Goal: Find contact information

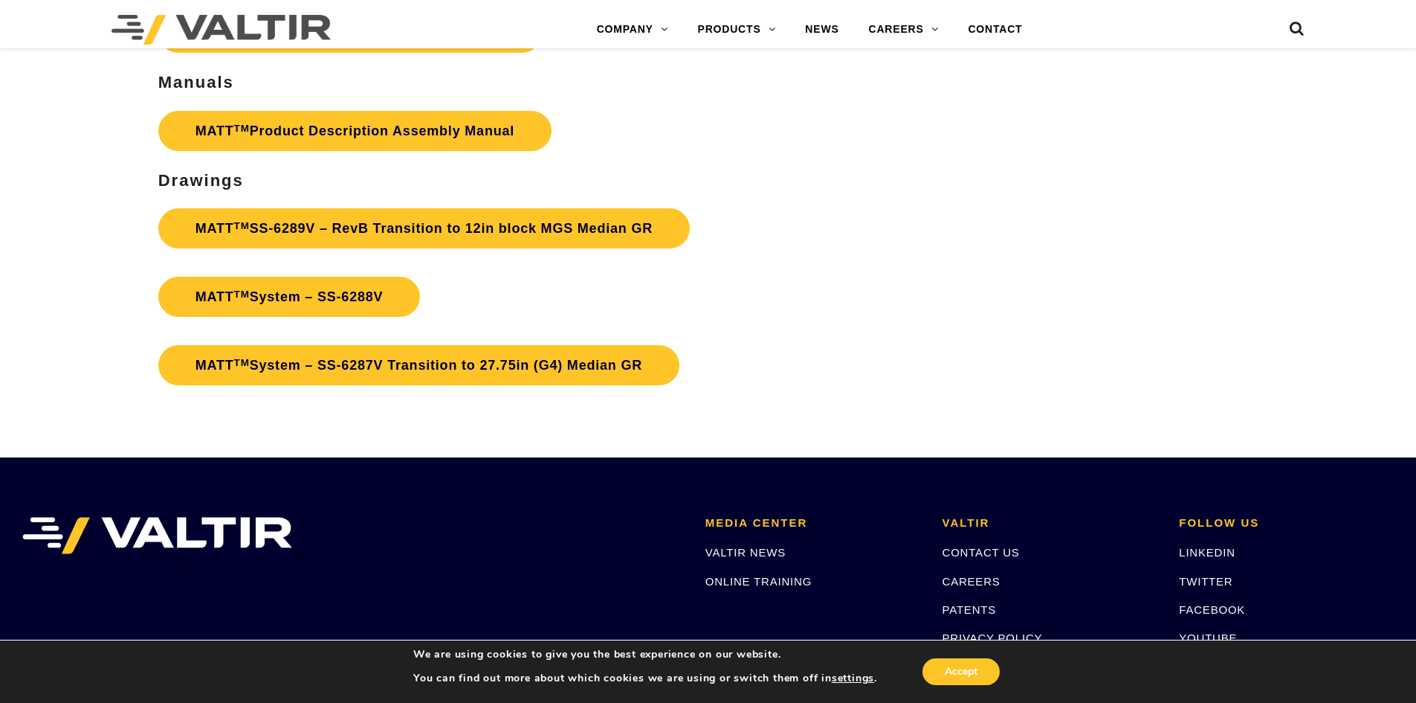
scroll to position [5658, 0]
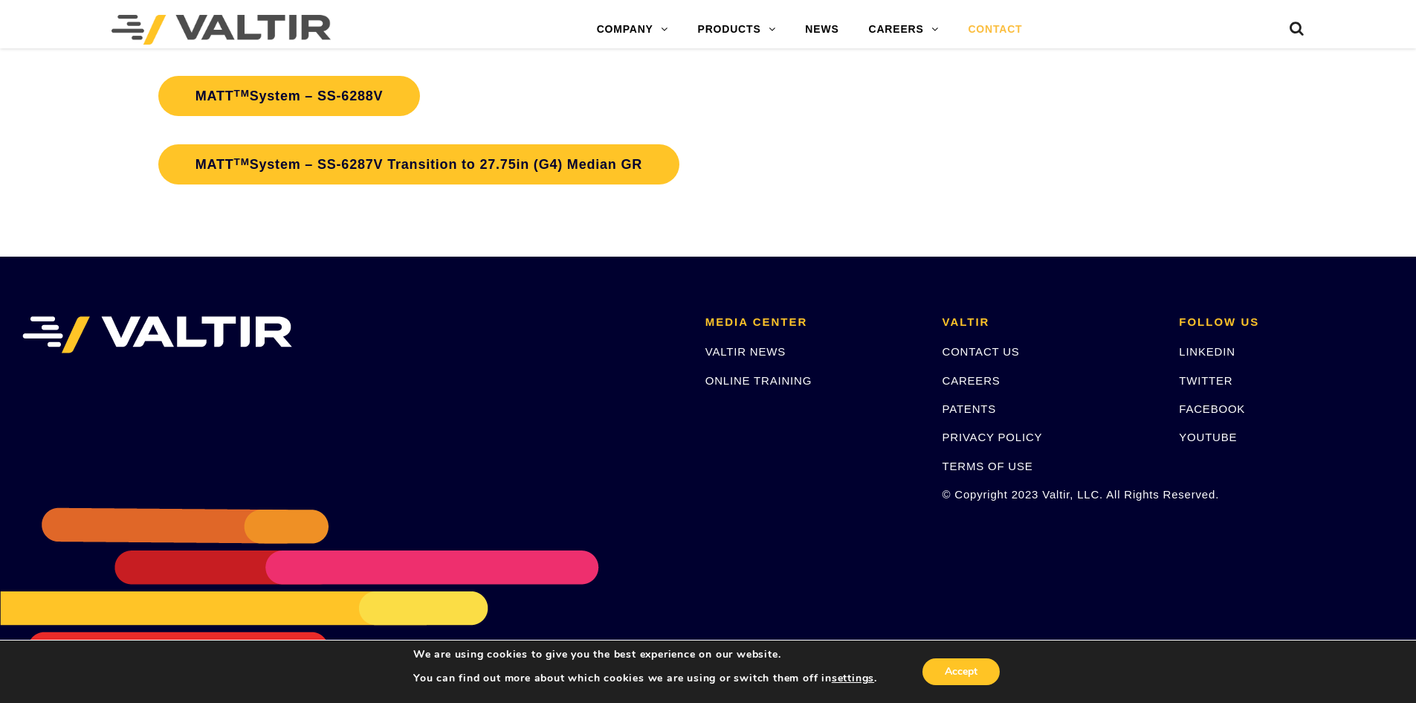
click at [1000, 28] on link "CONTACT" at bounding box center [995, 30] width 84 height 30
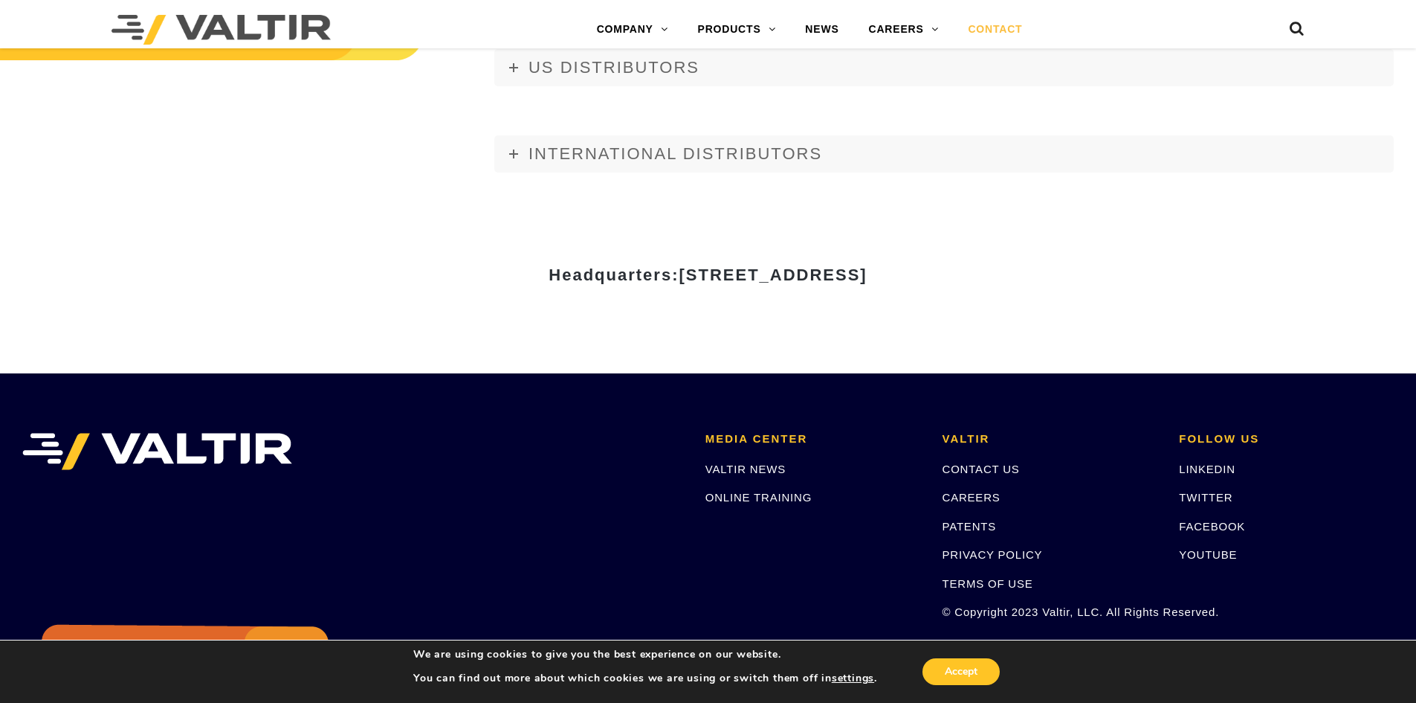
scroll to position [1933, 0]
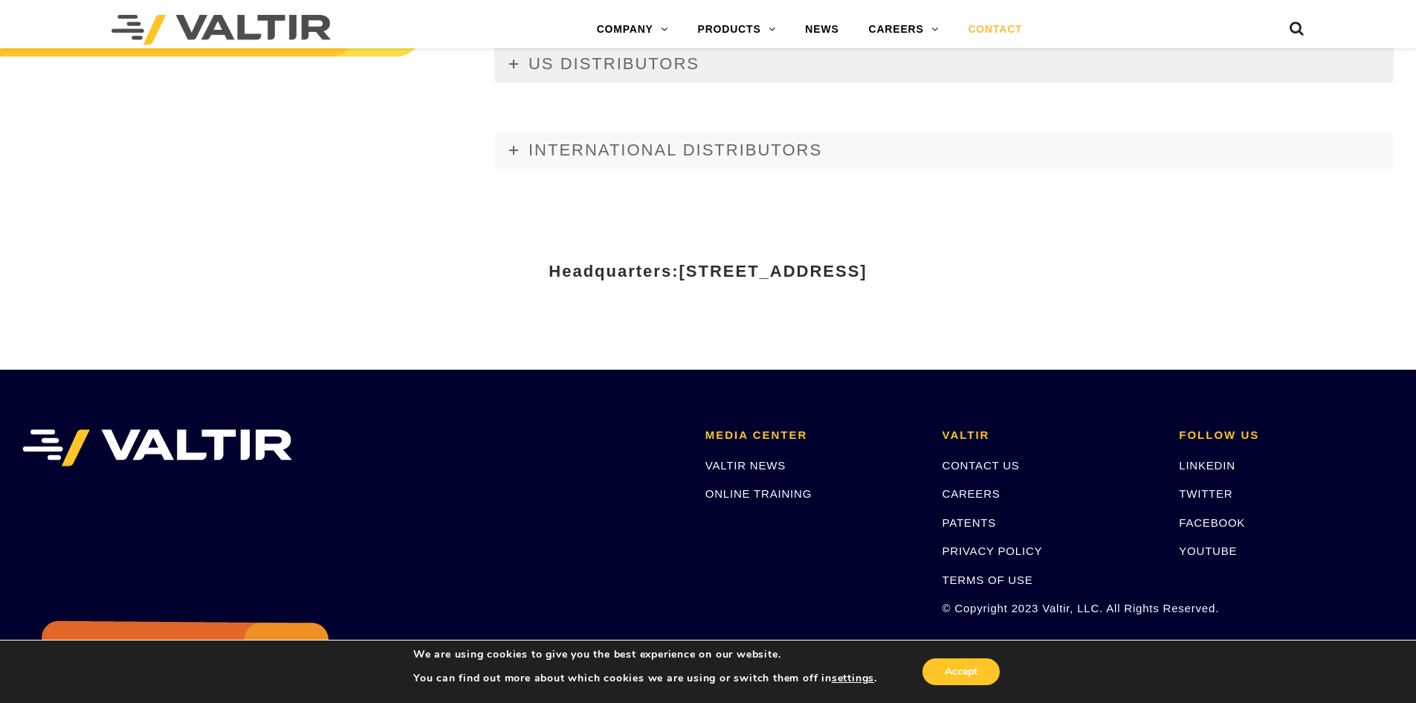
click at [570, 63] on span "US DISTRIBUTORS" at bounding box center [614, 63] width 171 height 19
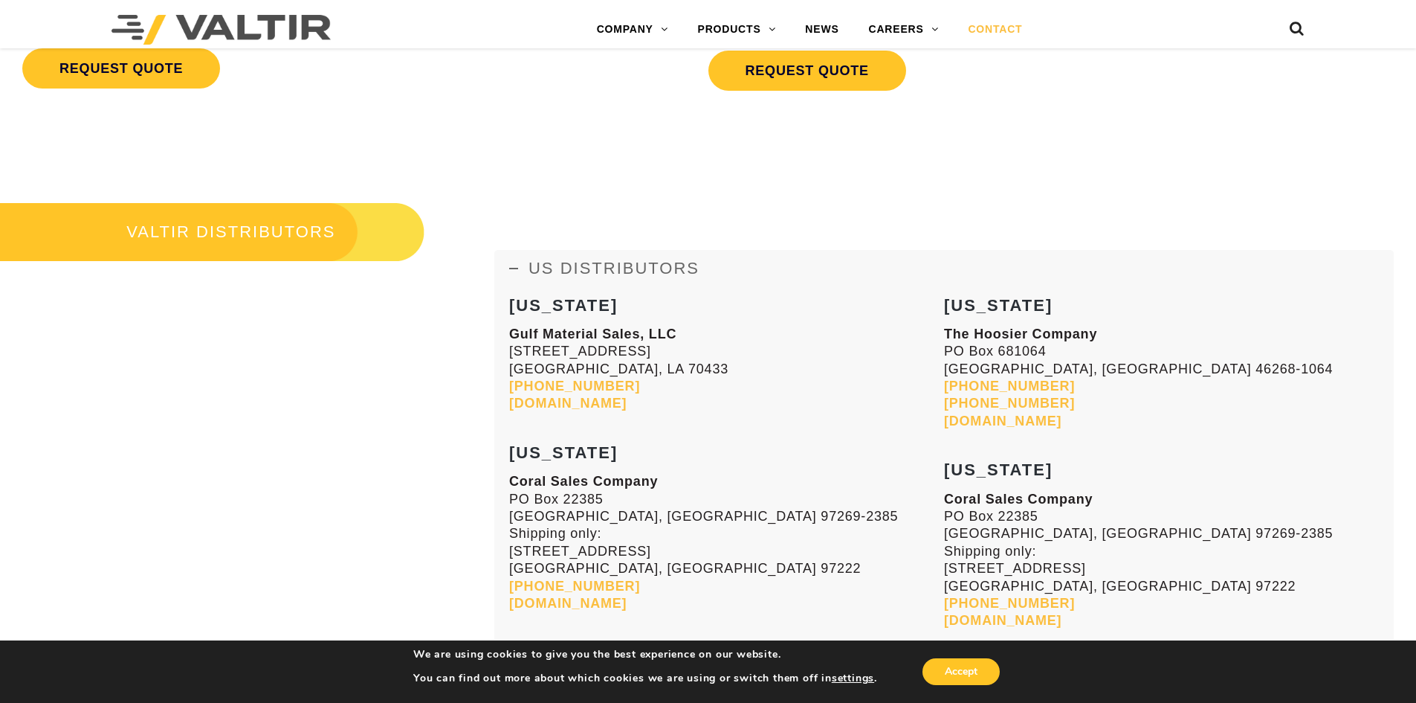
scroll to position [1710, 0]
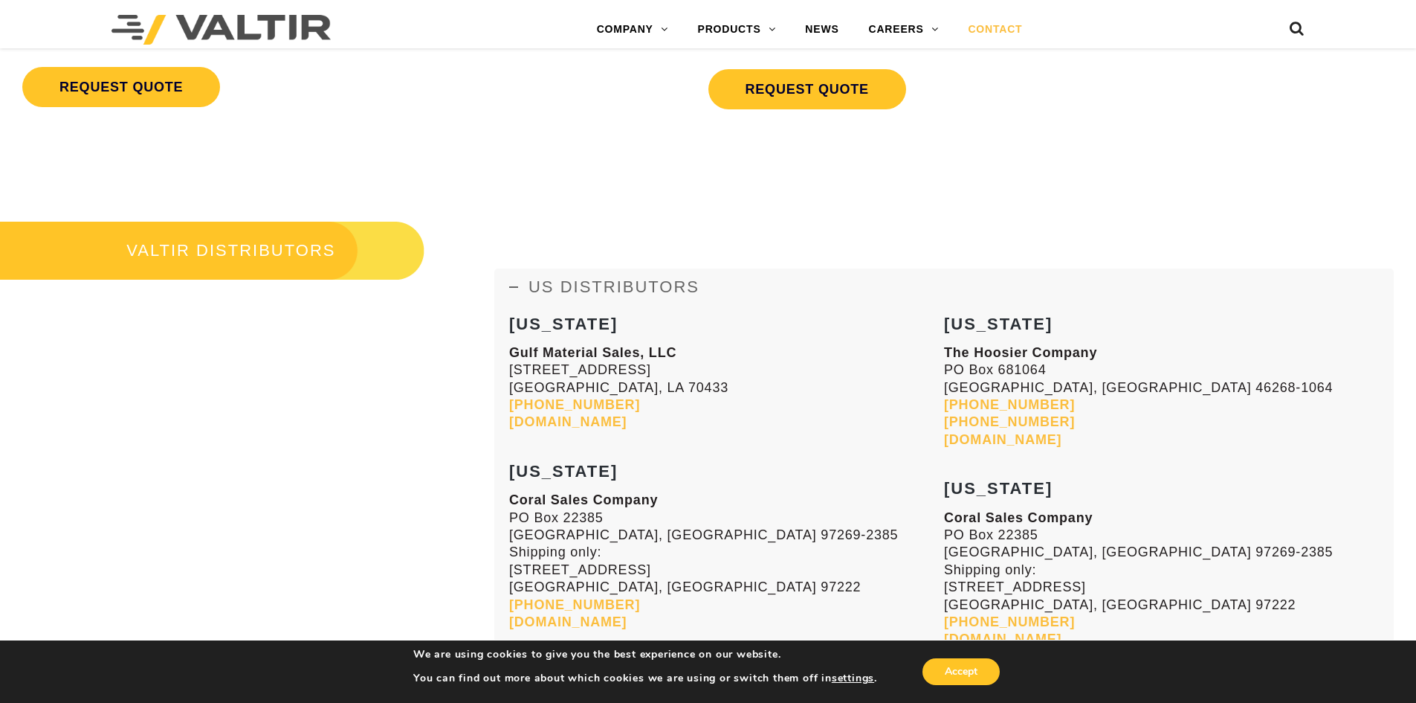
click at [556, 283] on span "US DISTRIBUTORS" at bounding box center [614, 286] width 171 height 19
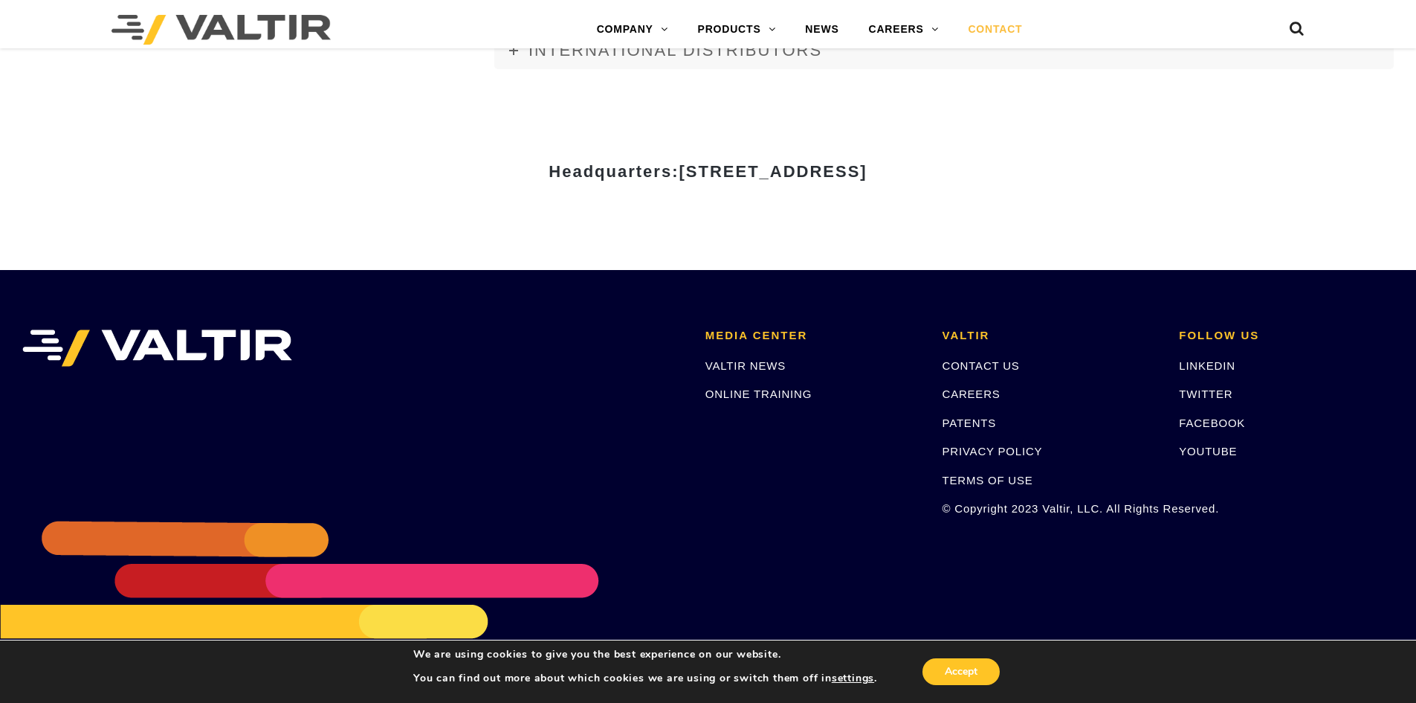
scroll to position [2046, 0]
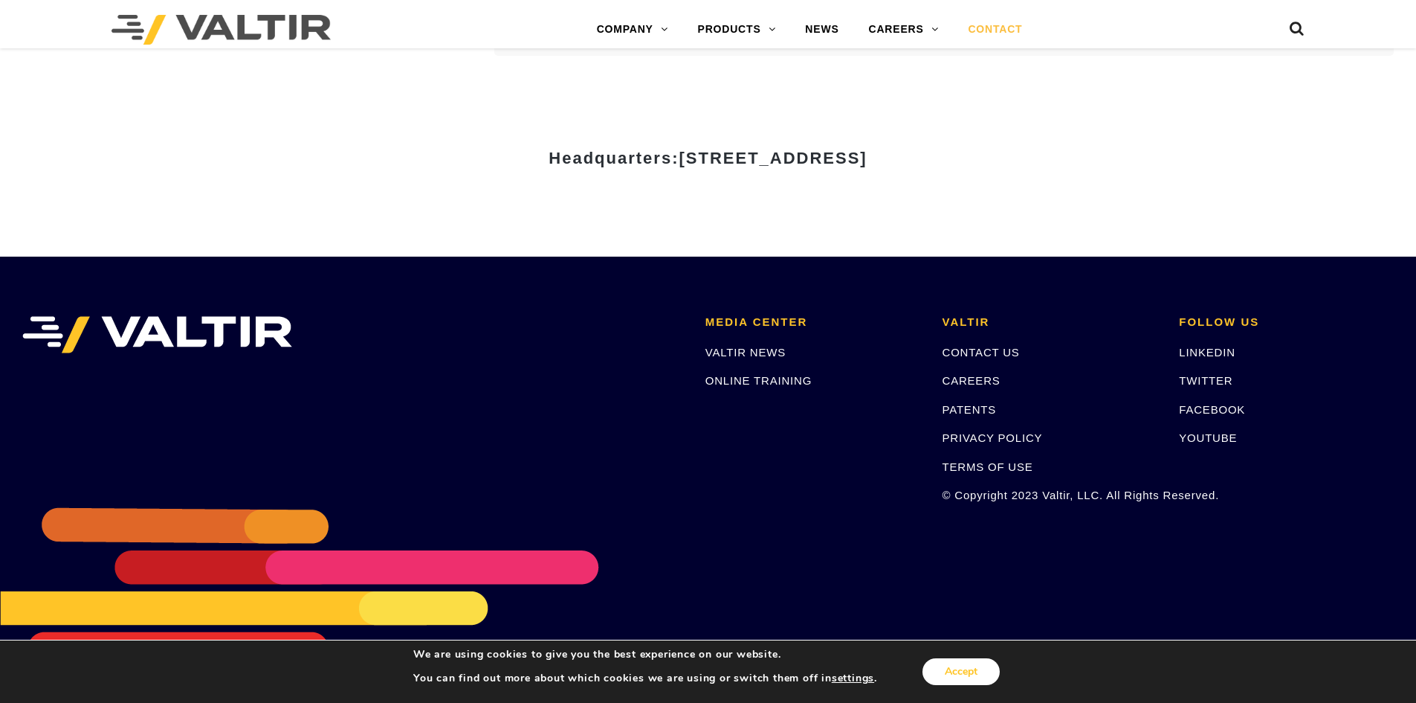
click at [964, 675] on button "Accept" at bounding box center [961, 671] width 77 height 27
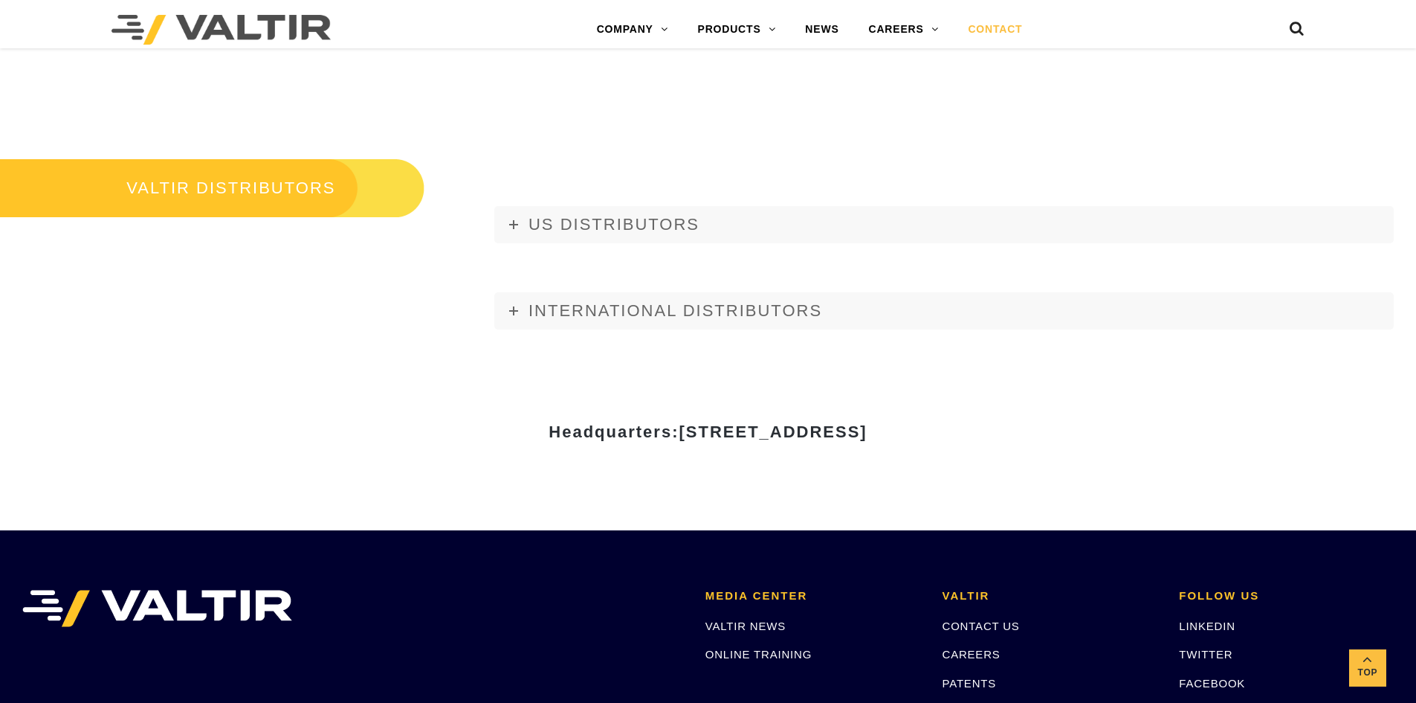
scroll to position [1600, 0]
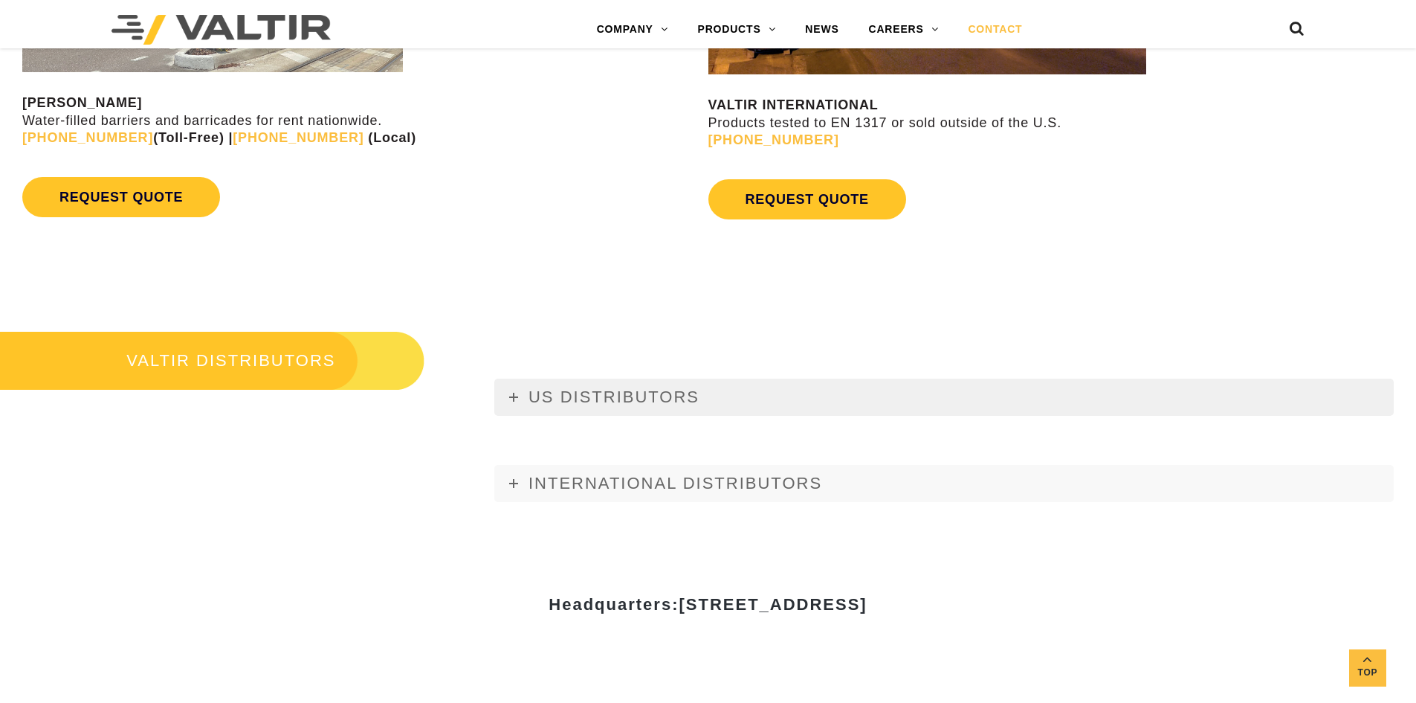
click at [691, 400] on span "US DISTRIBUTORS" at bounding box center [614, 396] width 171 height 19
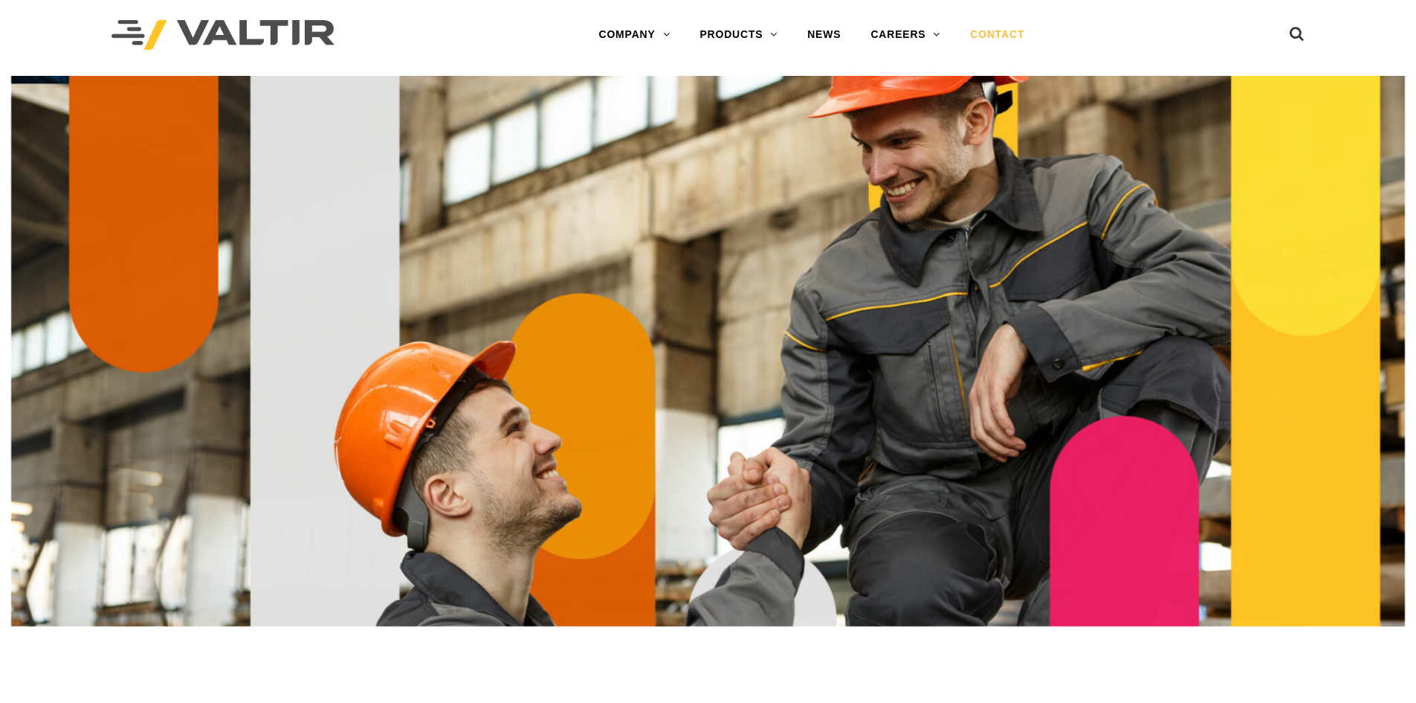
scroll to position [0, 0]
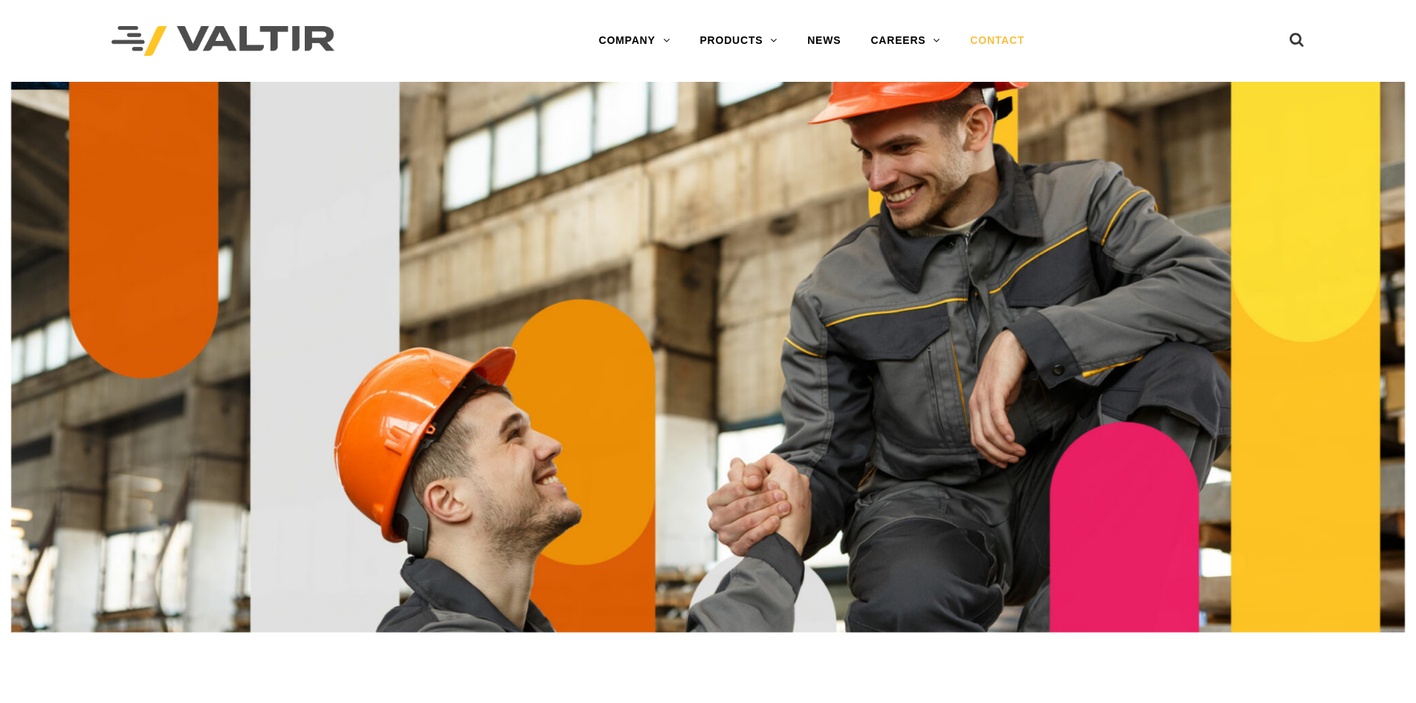
click at [271, 29] on img at bounding box center [223, 41] width 223 height 30
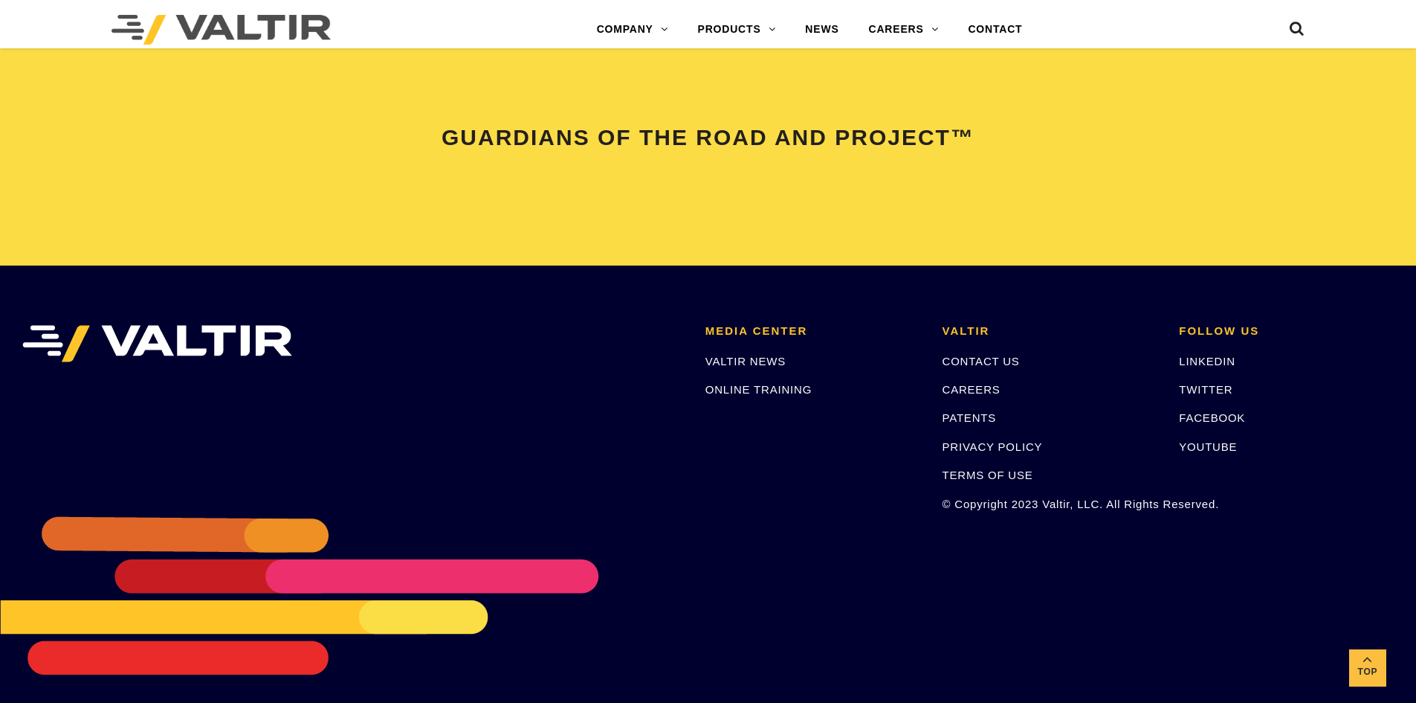
scroll to position [3122, 0]
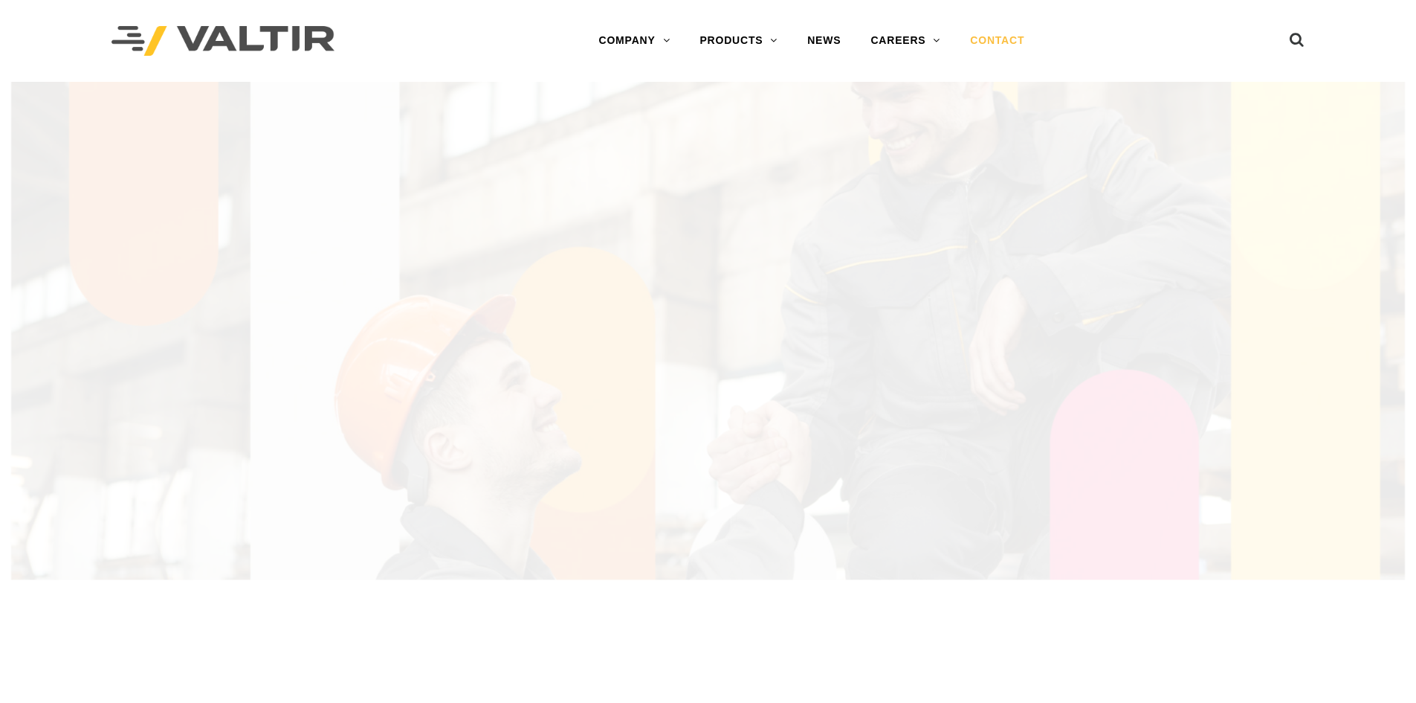
click at [1009, 41] on link "CONTACT" at bounding box center [997, 41] width 84 height 30
